Goal: Task Accomplishment & Management: Use online tool/utility

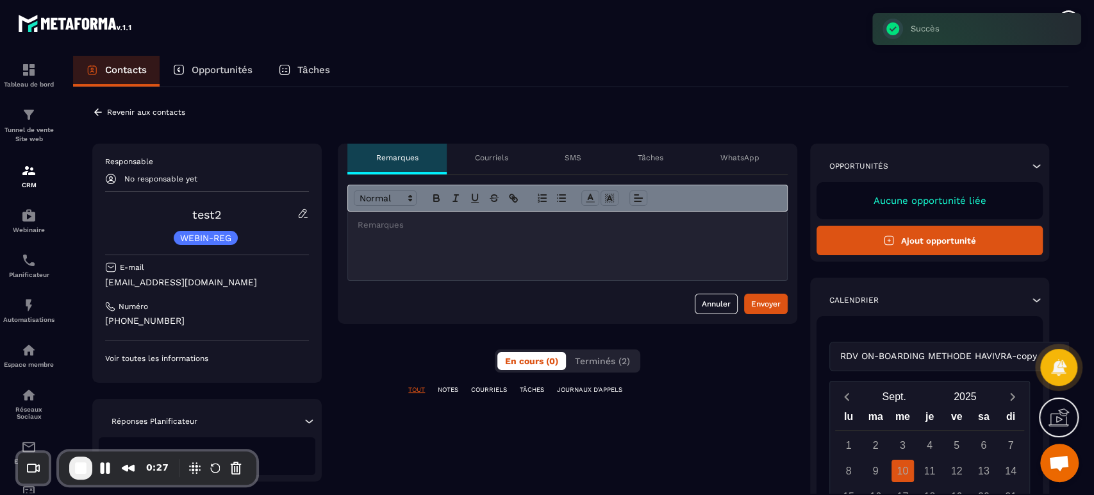
click at [356, 362] on div "**********" at bounding box center [568, 397] width 460 height 507
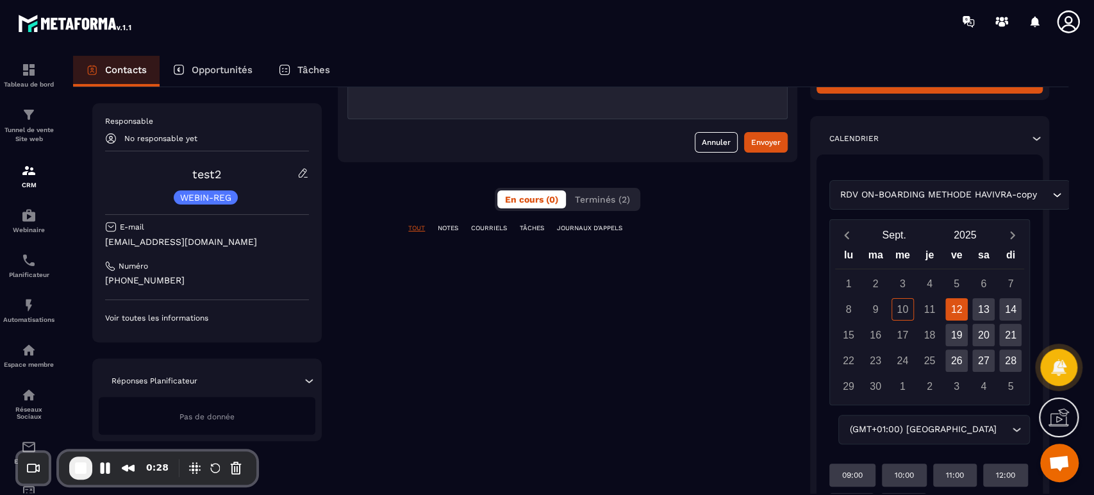
scroll to position [247, 0]
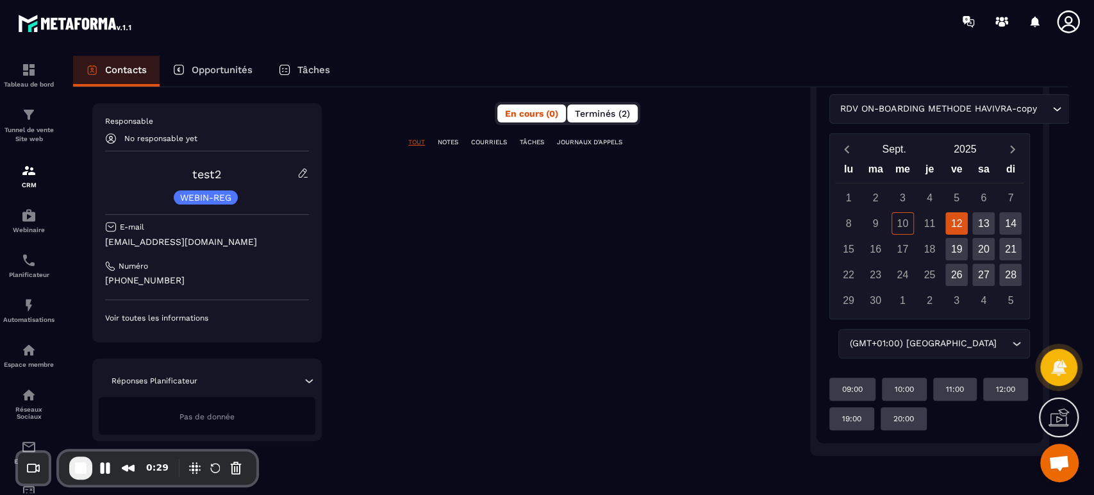
click at [612, 104] on button "Terminés (2)" at bounding box center [602, 113] width 71 height 18
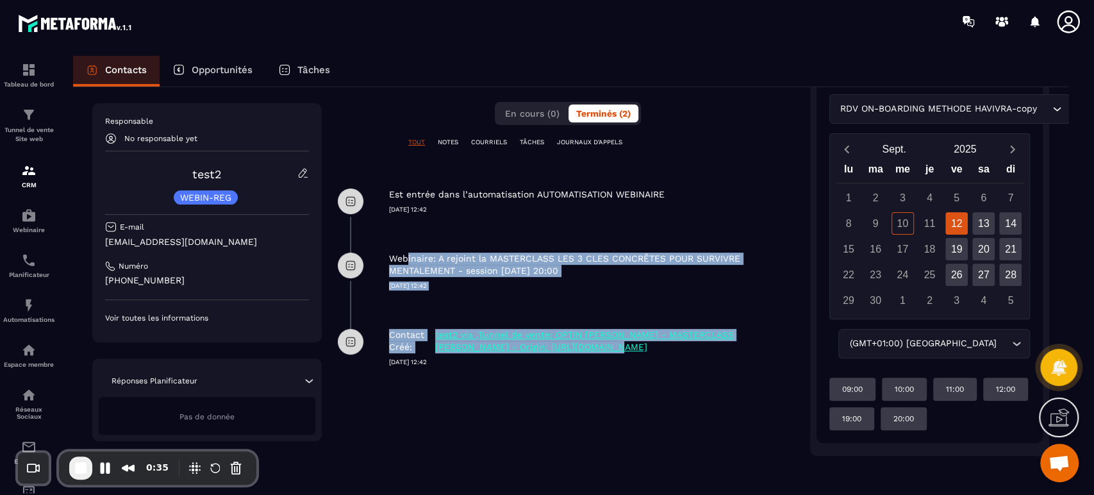
drag, startPoint x: 585, startPoint y: 352, endPoint x: 403, endPoint y: 253, distance: 207.4
click at [403, 253] on div "**********" at bounding box center [568, 176] width 460 height 560
click at [440, 244] on div "Webinaire: A rejoint la MASTERCLASS LES 3 CLES CONCRÊTES POUR SURVIVRE MENTALEM…" at bounding box center [593, 261] width 408 height 57
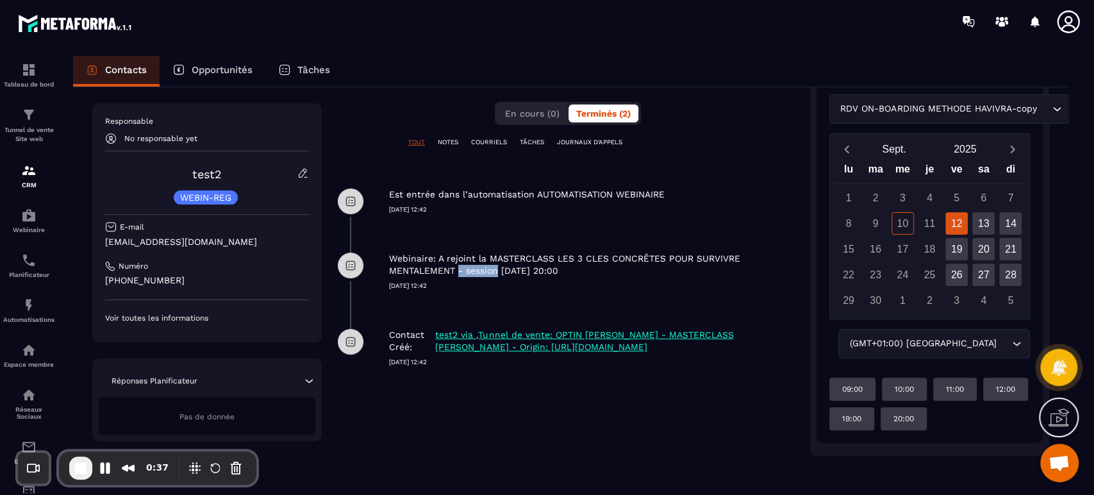
drag, startPoint x: 454, startPoint y: 267, endPoint x: 496, endPoint y: 266, distance: 42.3
click at [496, 266] on p "Webinaire: A rejoint la MASTERCLASS LES 3 CLES CONCRÊTES POUR SURVIVRE MENTALEM…" at bounding box center [591, 265] width 405 height 24
click at [506, 288] on p "[DATE] 12:42" at bounding box center [593, 285] width 408 height 9
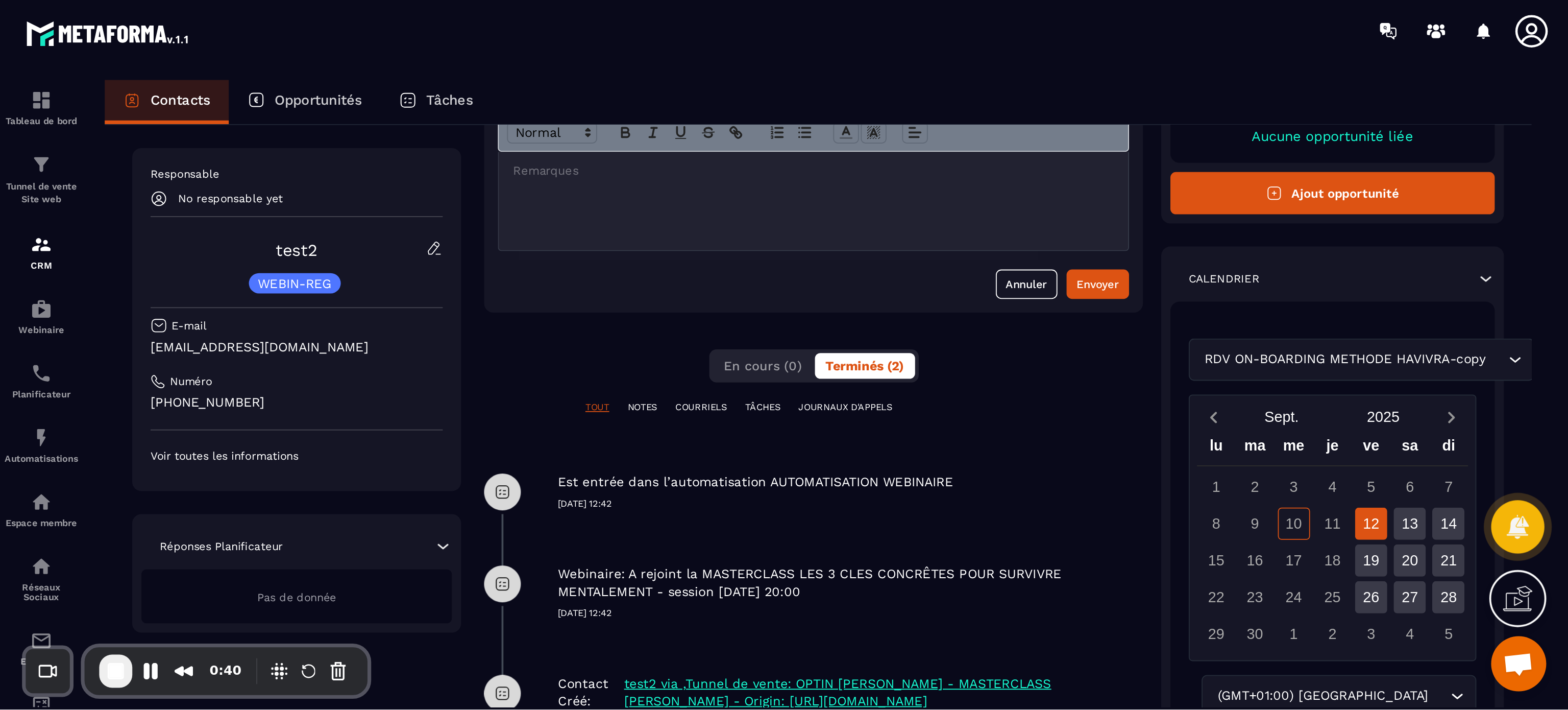
scroll to position [84, 0]
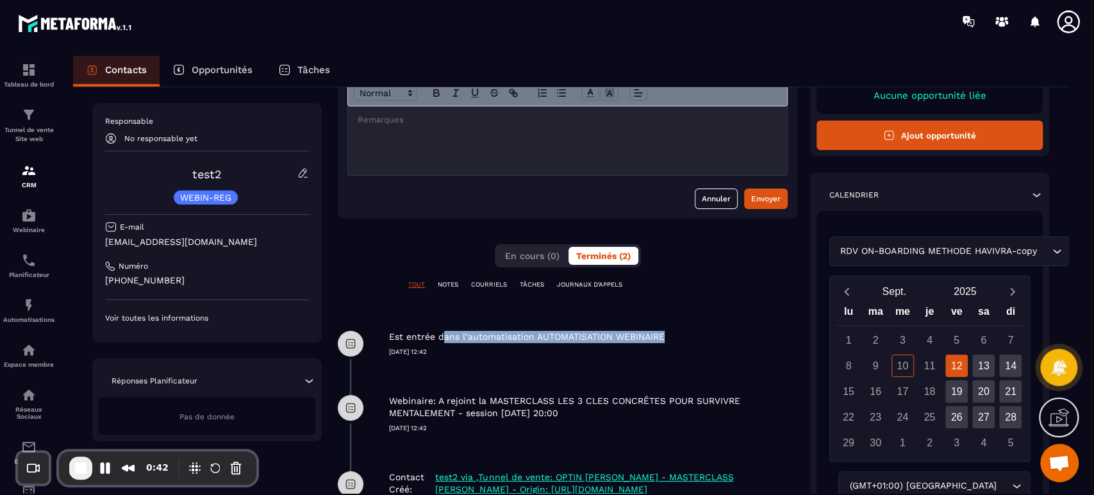
drag, startPoint x: 446, startPoint y: 337, endPoint x: 670, endPoint y: 340, distance: 224.4
click at [670, 340] on div "Est entrée dans l’automatisation AUTOMATISATION WEBINAIRE" at bounding box center [593, 337] width 408 height 12
click at [26, 321] on p "Automatisations" at bounding box center [28, 319] width 51 height 7
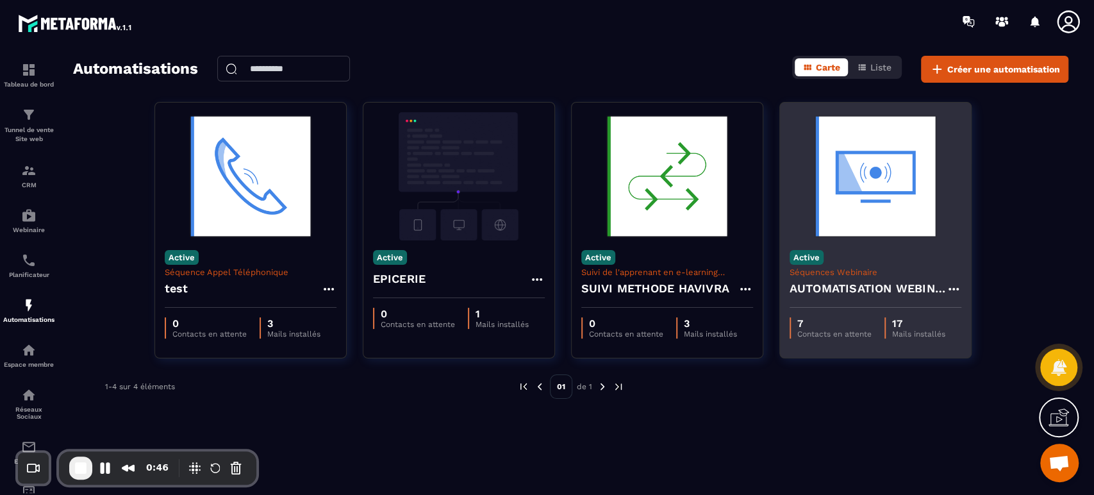
click at [876, 295] on h4 "AUTOMATISATION WEBINAIRE" at bounding box center [868, 289] width 156 height 18
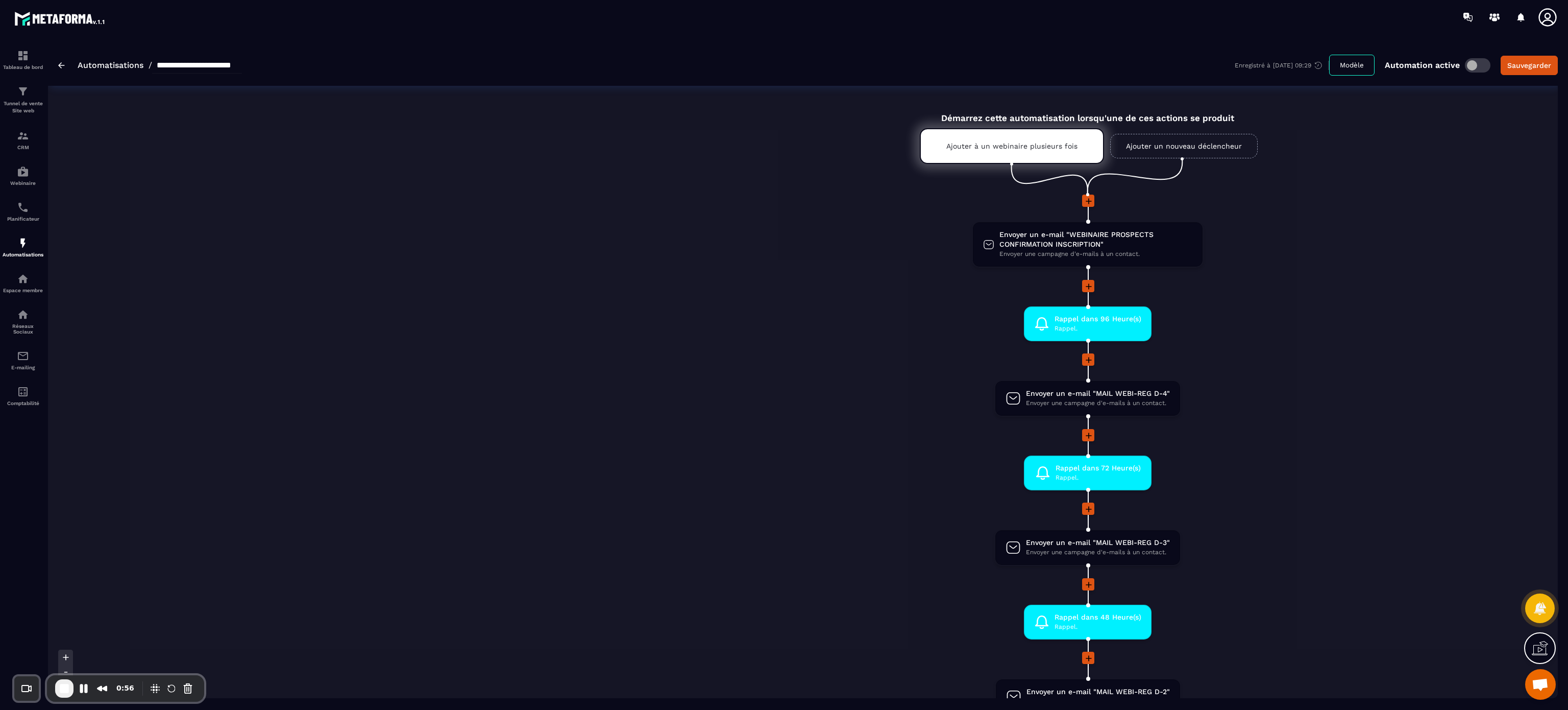
drag, startPoint x: 870, startPoint y: 7, endPoint x: 829, endPoint y: 375, distance: 370.3
click at [829, 375] on li at bounding box center [1088, 367] width 2080 height 26
click at [871, 150] on p "Ajouter à un webinaire plusieurs fois" at bounding box center [1012, 146] width 131 height 8
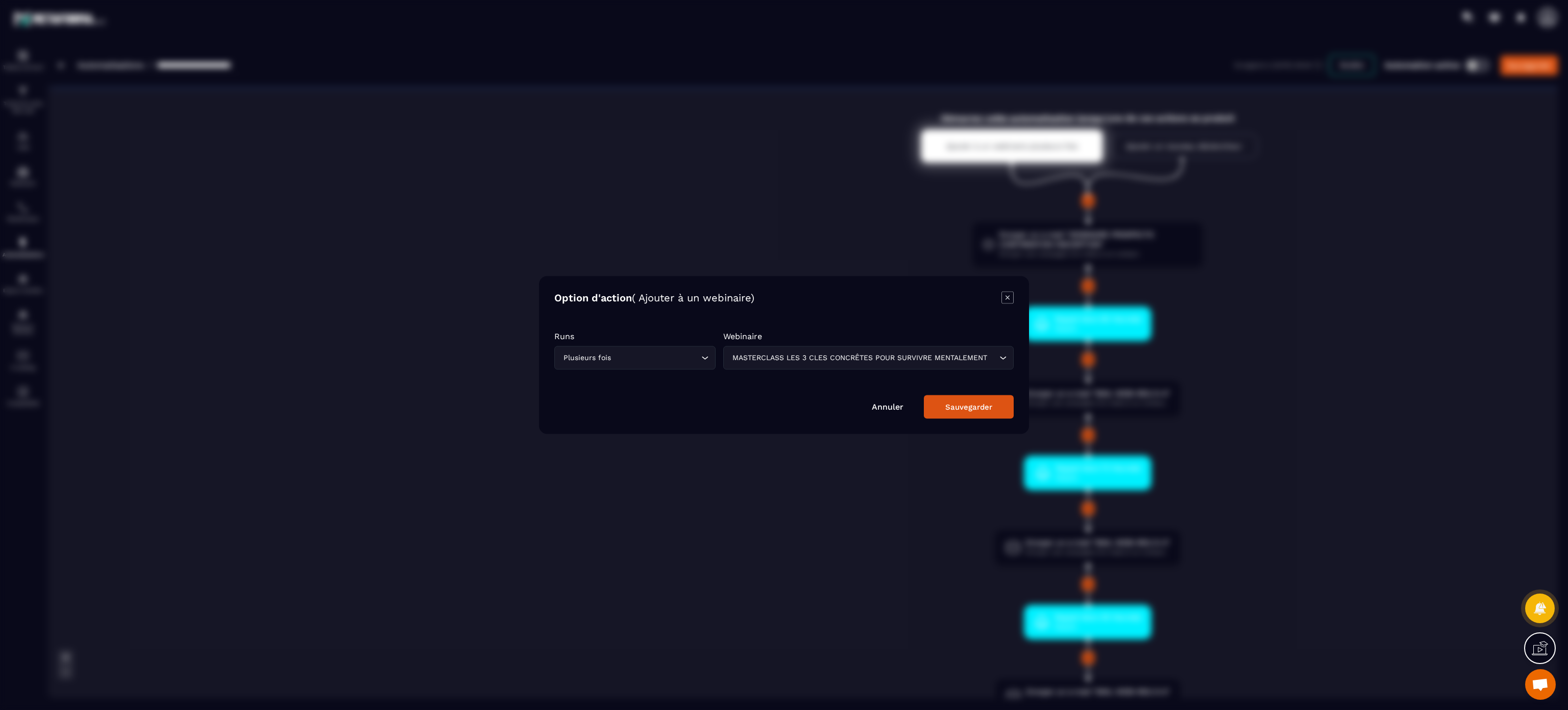
click at [871, 303] on icon "Modal window" at bounding box center [1007, 297] width 12 height 12
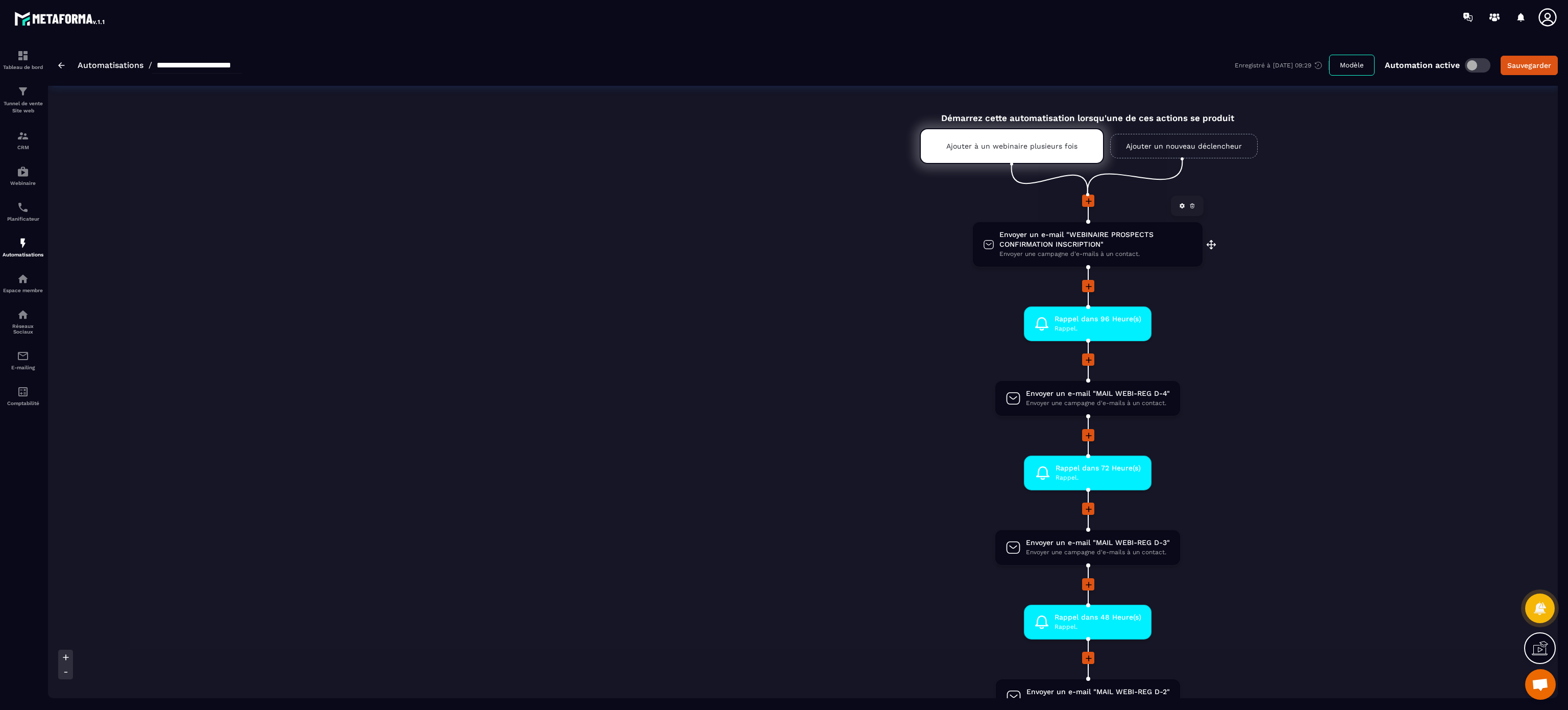
click at [871, 247] on span "Envoyer un e-mail "WEBINAIRE PROSPECTS CONFIRMATION INSCRIPTION"" at bounding box center [1096, 239] width 193 height 19
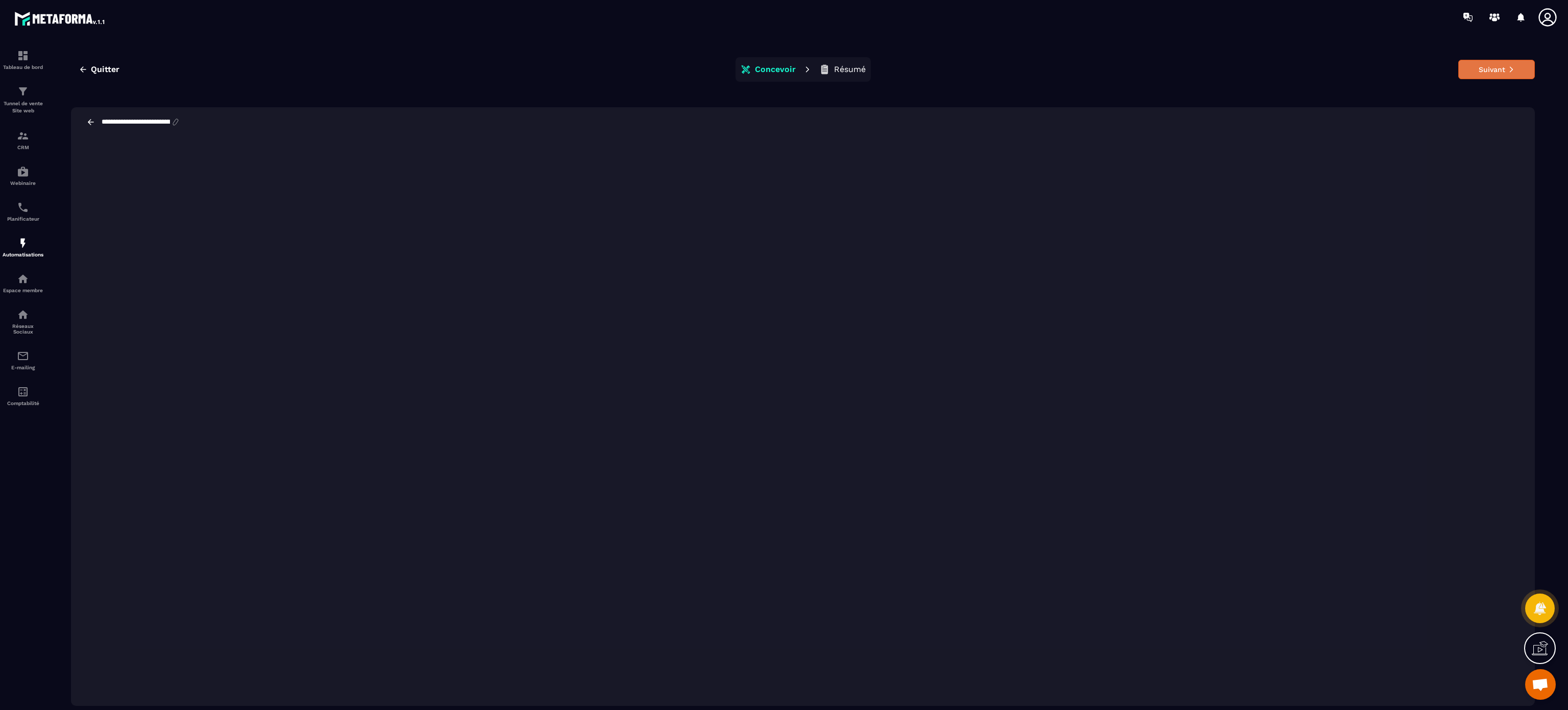
click at [871, 63] on button "Suivant" at bounding box center [1497, 69] width 76 height 19
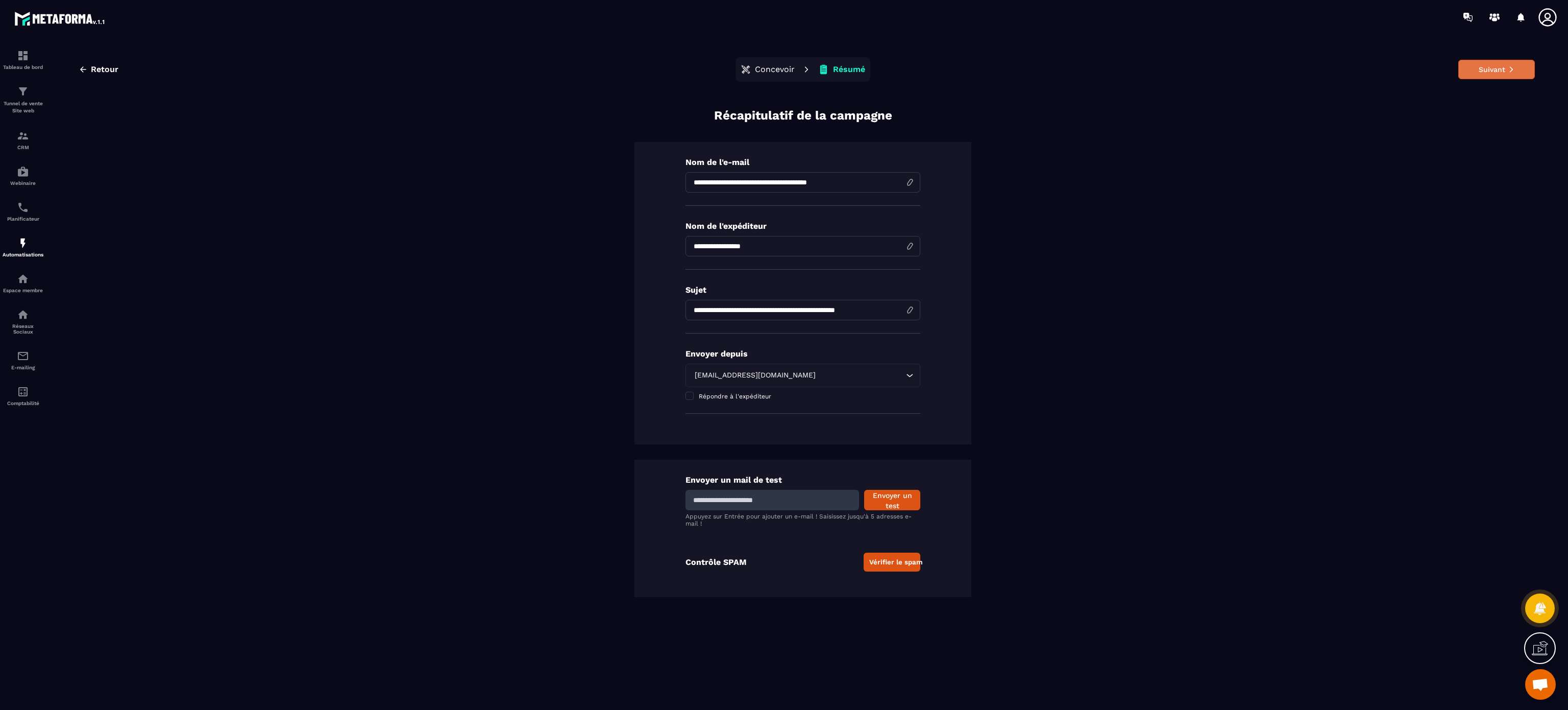
click at [871, 66] on button "Suivant" at bounding box center [1497, 69] width 76 height 19
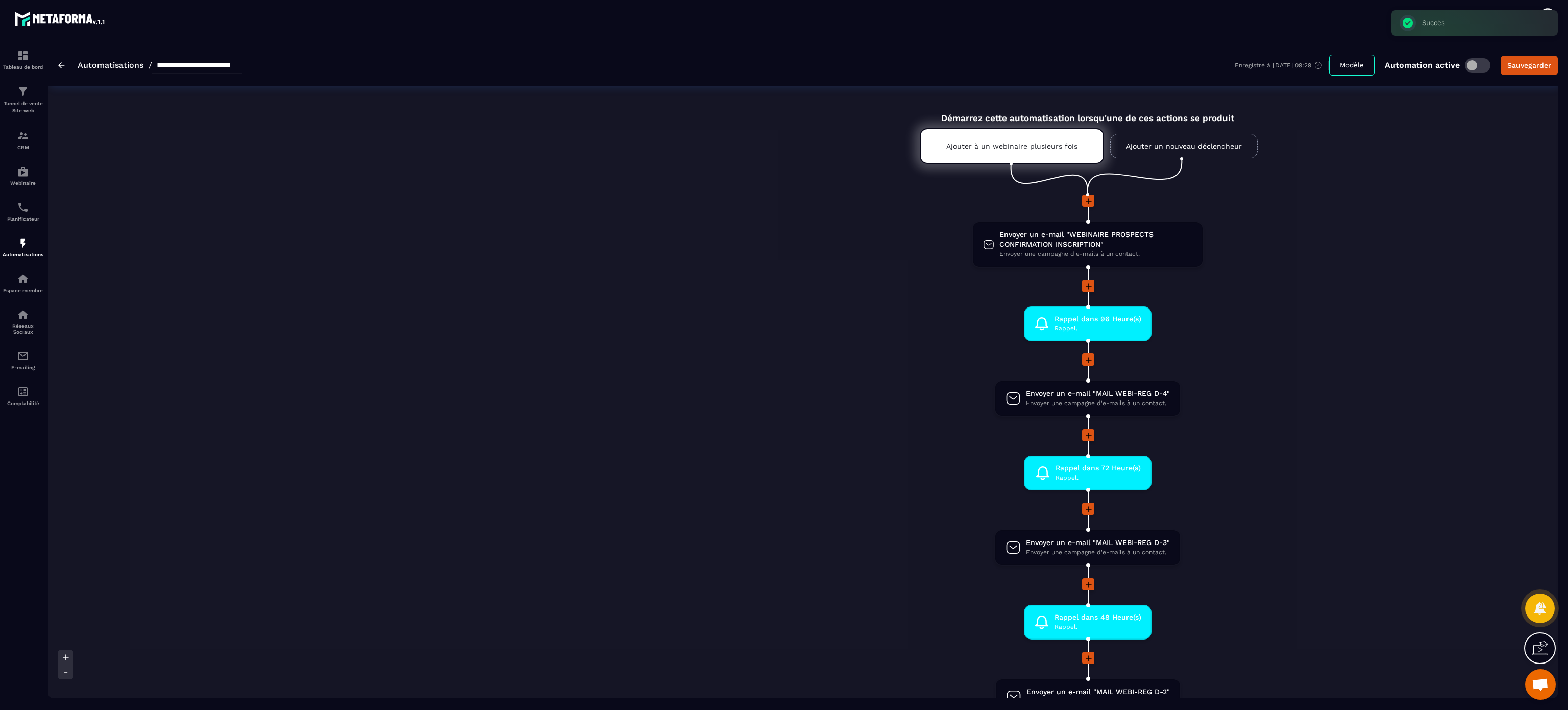
click at [868, 394] on li "Rappel dans 72 Heure(s) Rappel. drag-arrow" at bounding box center [1088, 479] width 2080 height 47
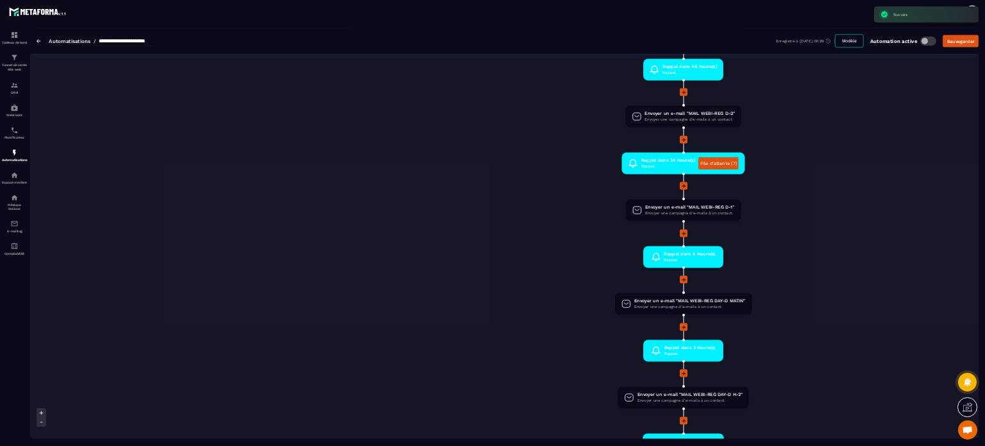
scroll to position [769, 0]
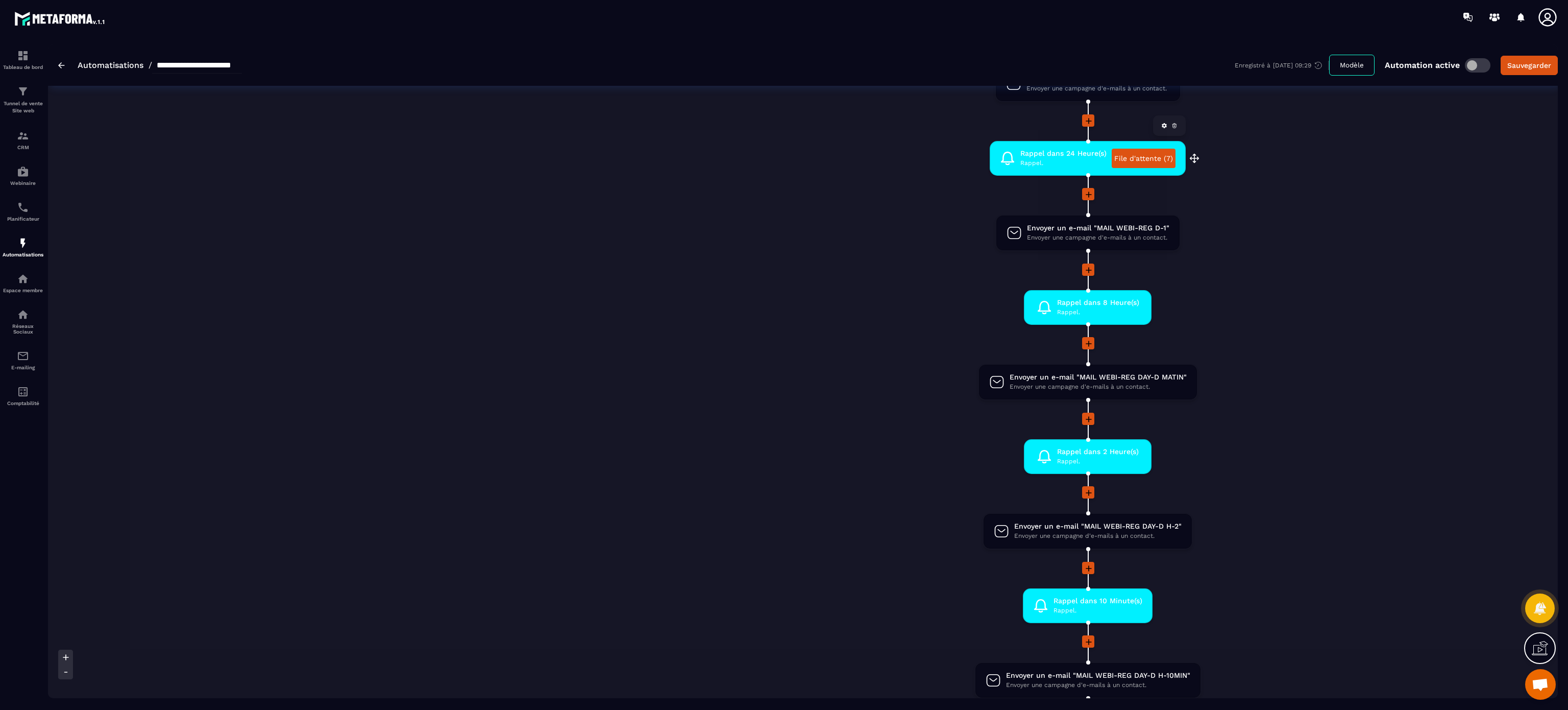
click at [871, 150] on link "File d'attente (7)" at bounding box center [1144, 159] width 64 height 19
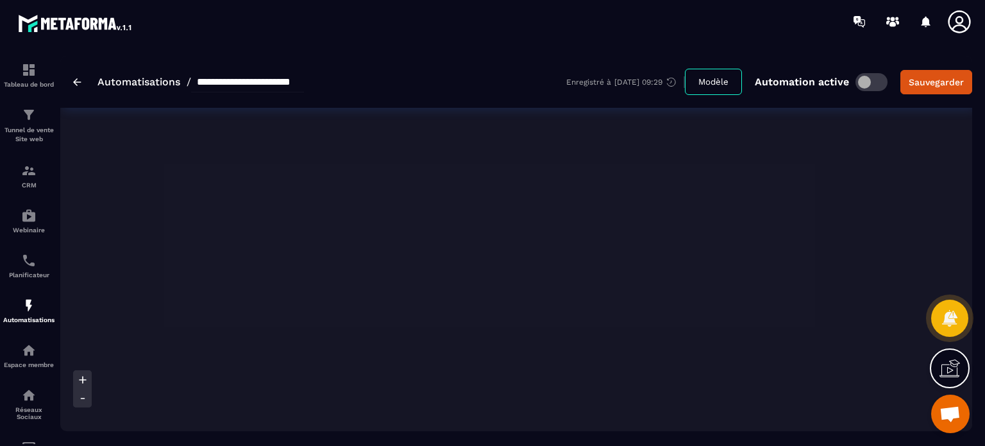
scroll to position [768, 0]
